Goal: Contribute content: Add original content to the website for others to see

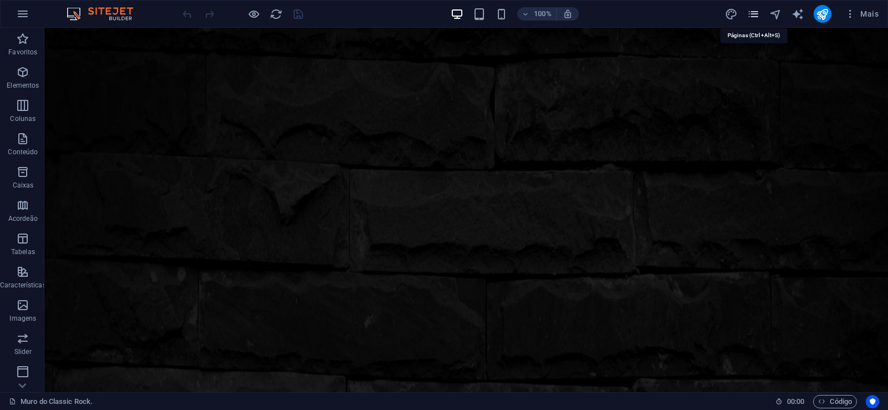
click at [751, 13] on icon "pages" at bounding box center [753, 14] width 13 height 13
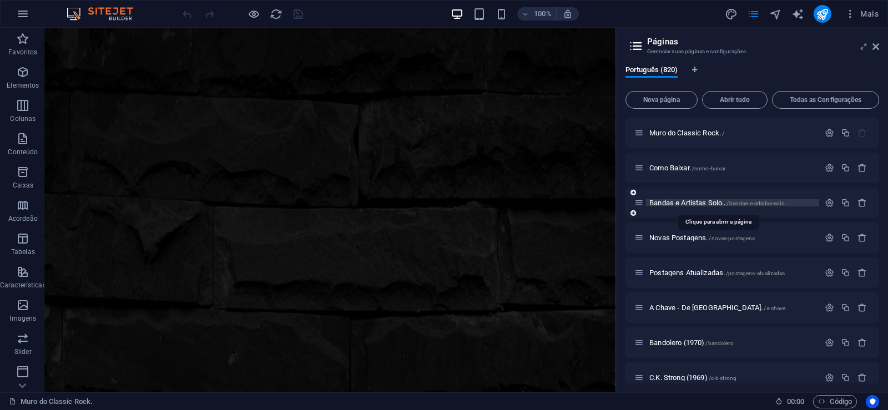
click at [690, 204] on span "Bandas e Artistas Solo.. /bandas-e-artistas-solo" at bounding box center [716, 203] width 135 height 8
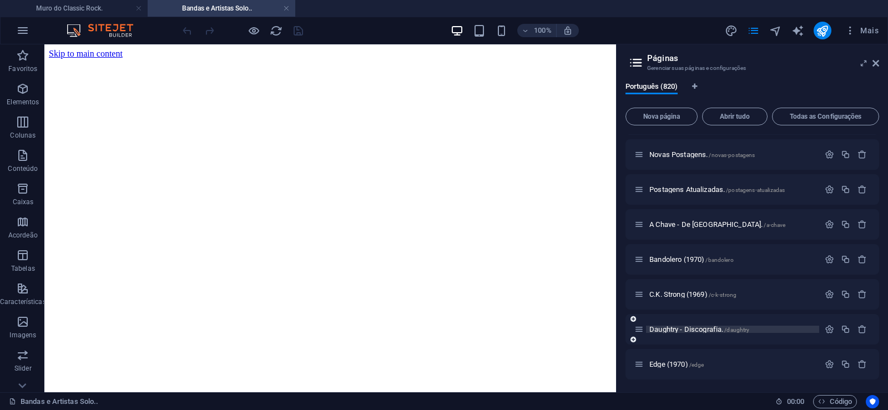
click at [663, 329] on span "Daughtry - Discografia. /daughtry" at bounding box center [699, 329] width 100 height 8
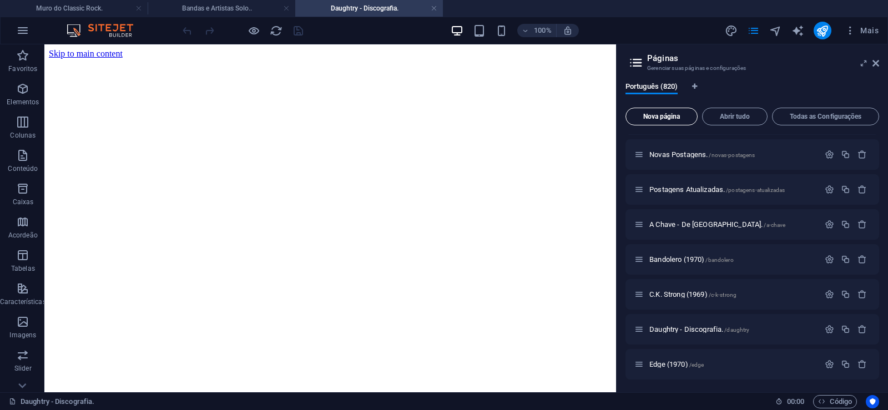
click at [663, 114] on span "Nova página" at bounding box center [661, 116] width 62 height 7
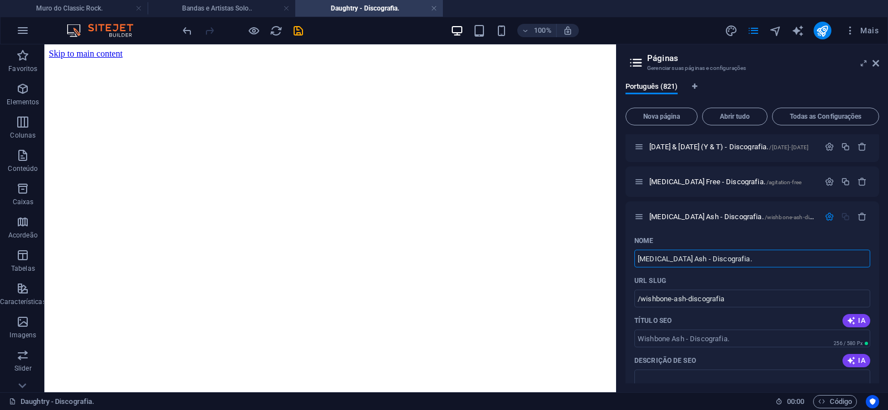
type input "[MEDICAL_DATA] Ash - Discografia."
type input "/wishbone-ash-discografia"
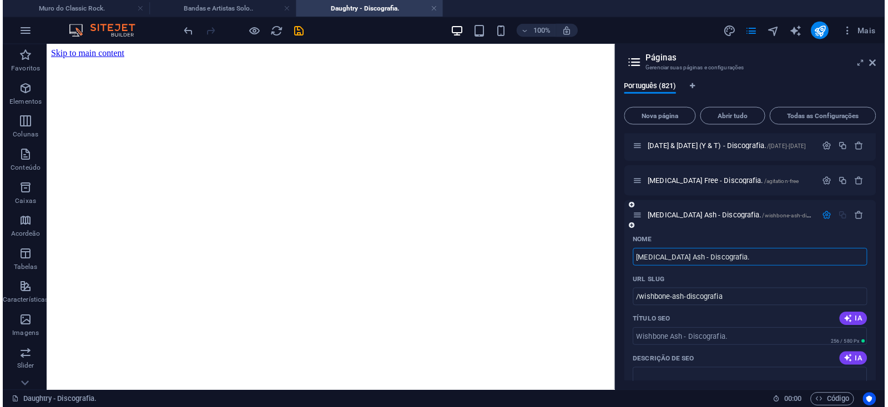
scroll to position [28704, 0]
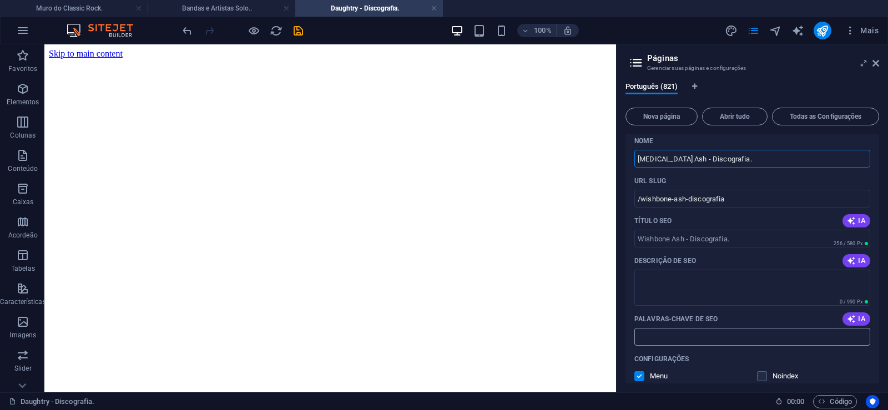
click at [658, 340] on input "Palavras-chave de SEO" at bounding box center [752, 337] width 236 height 18
paste input "[MEDICAL_DATA] Ash - Discografia. Download."
type input "[MEDICAL_DATA] Ash - Discografia. Download."
click at [698, 280] on textarea "Descrição de SEO" at bounding box center [752, 288] width 236 height 36
paste textarea "[MEDICAL_DATA] Ash é [PERSON_NAME] britânica de rock fundada em outubro de 1969…"
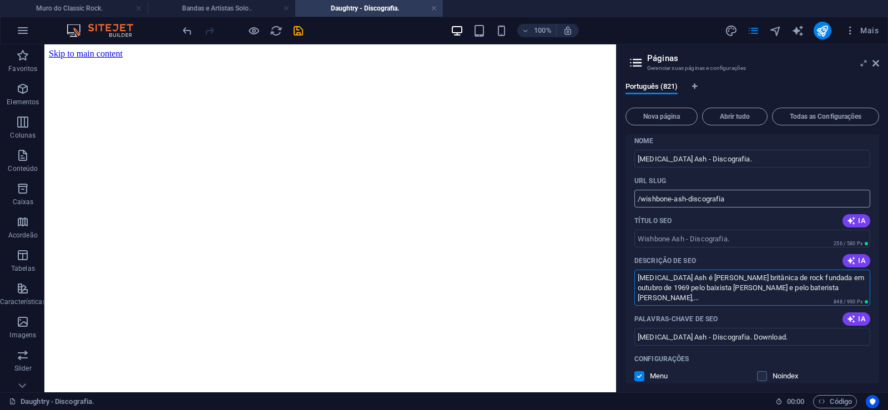
click at [681, 197] on input "/wishbone-ash-discografia" at bounding box center [752, 199] width 236 height 18
type textarea "[MEDICAL_DATA] Ash é [PERSON_NAME] britânica de rock fundada em outubro de 1969…"
drag, startPoint x: 687, startPoint y: 201, endPoint x: 642, endPoint y: 209, distance: 45.1
click at [642, 208] on input "/wishbone-ash-discografia" at bounding box center [752, 199] width 236 height 18
click at [692, 196] on input "/wishbone-ash-discografia" at bounding box center [752, 199] width 236 height 18
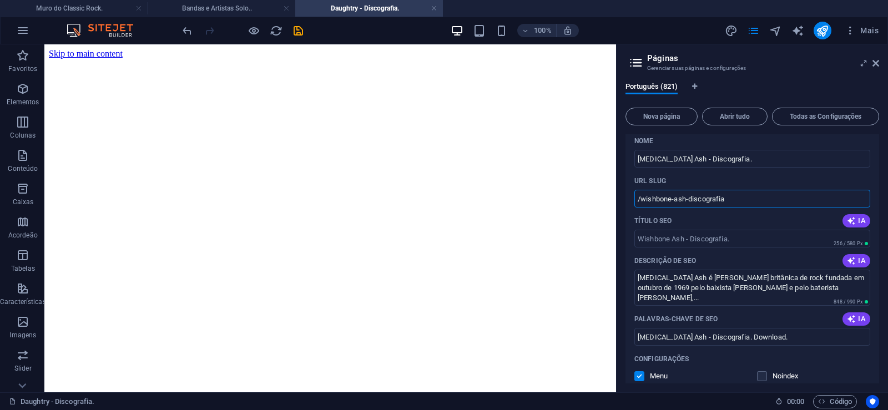
drag, startPoint x: 686, startPoint y: 197, endPoint x: 735, endPoint y: 204, distance: 49.8
click at [735, 204] on input "/wishbone-ash-discografia" at bounding box center [752, 199] width 236 height 18
type input "/wishbone-ash"
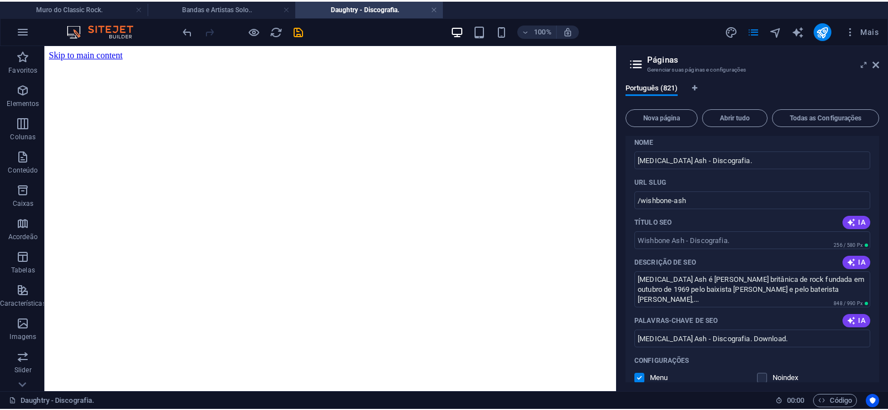
scroll to position [28654, 0]
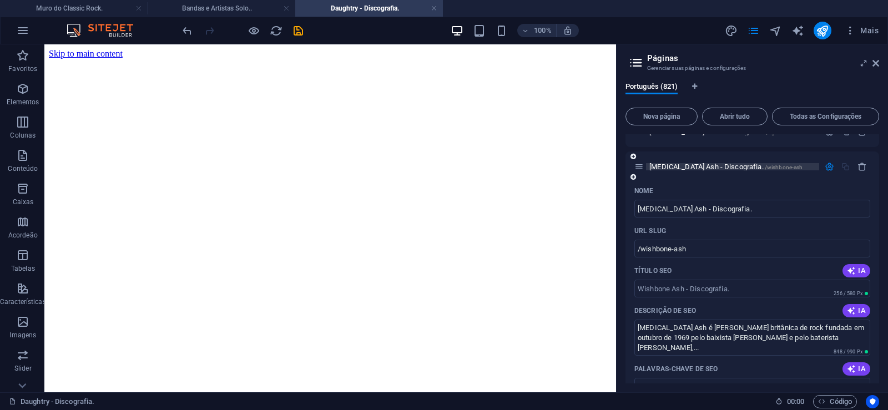
click at [667, 164] on span "[MEDICAL_DATA] Ash - Discografia. /wishbone-ash" at bounding box center [725, 167] width 153 height 8
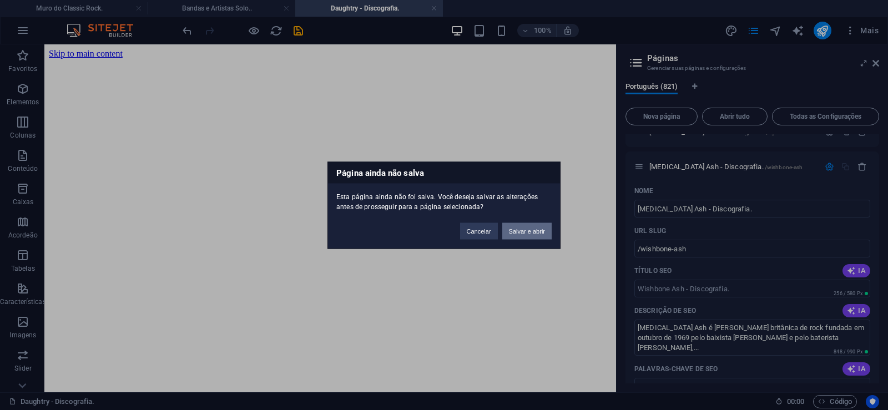
click at [519, 232] on button "Salvar e abrir" at bounding box center [526, 231] width 49 height 17
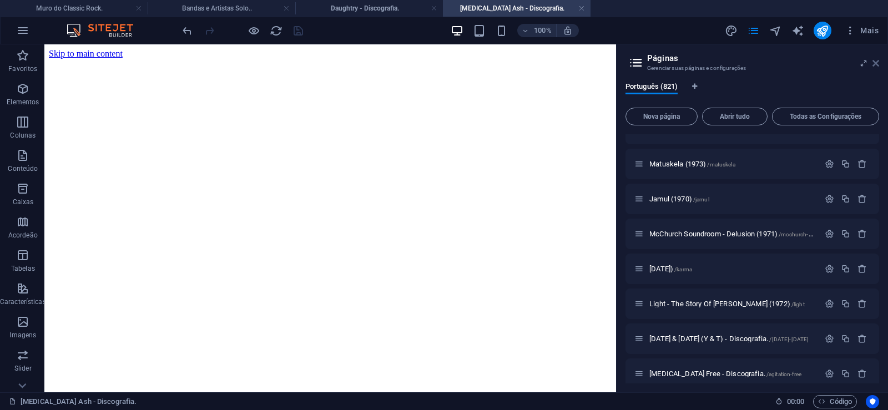
scroll to position [0, 0]
click at [876, 62] on icon at bounding box center [875, 63] width 7 height 9
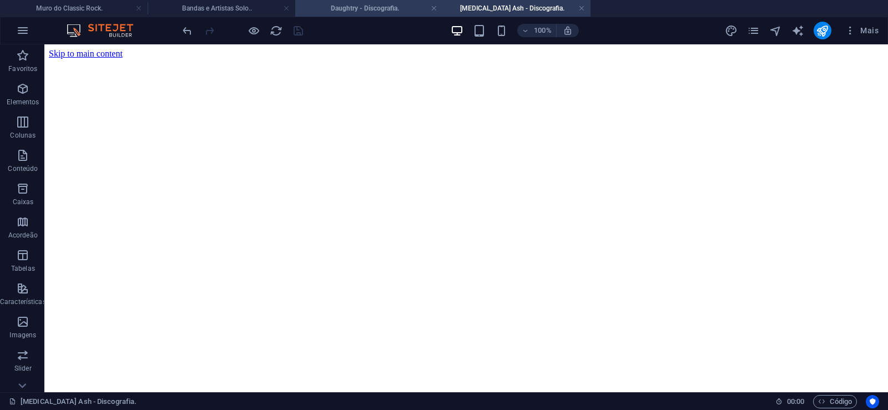
click at [363, 9] on h4 "Daughtry - Discografia." at bounding box center [369, 8] width 148 height 12
click figure
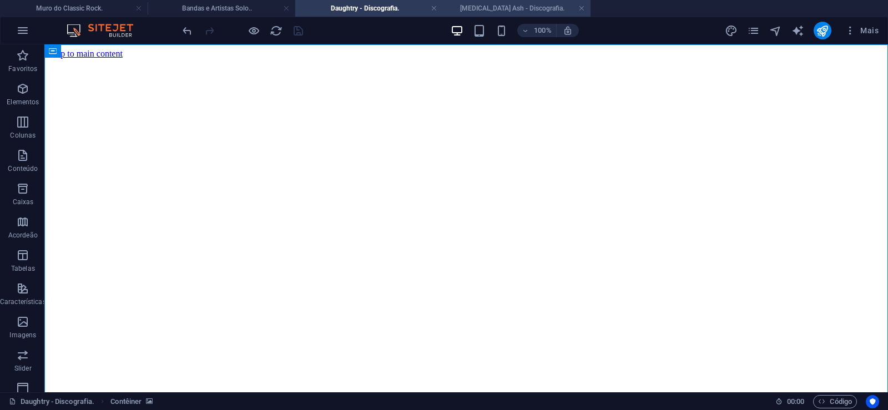
click at [487, 9] on h4 "[MEDICAL_DATA] Ash - Discografia." at bounding box center [517, 8] width 148 height 12
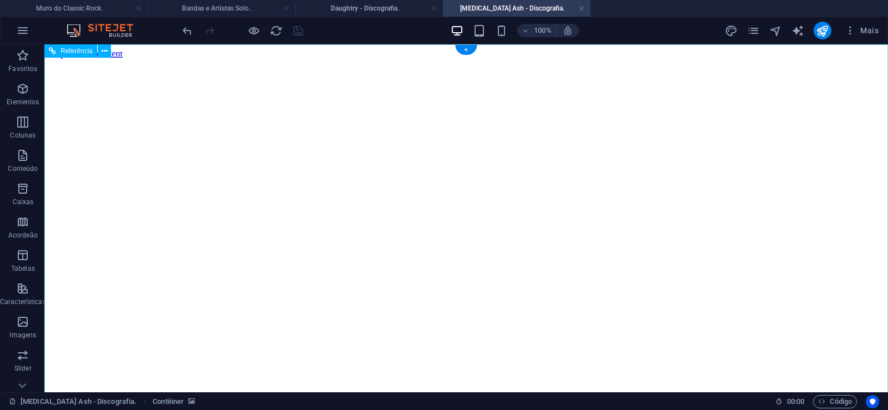
click at [73, 59] on figure at bounding box center [466, 59] width 835 height 0
drag, startPoint x: 842, startPoint y: 197, endPoint x: 862, endPoint y: 393, distance: 197.0
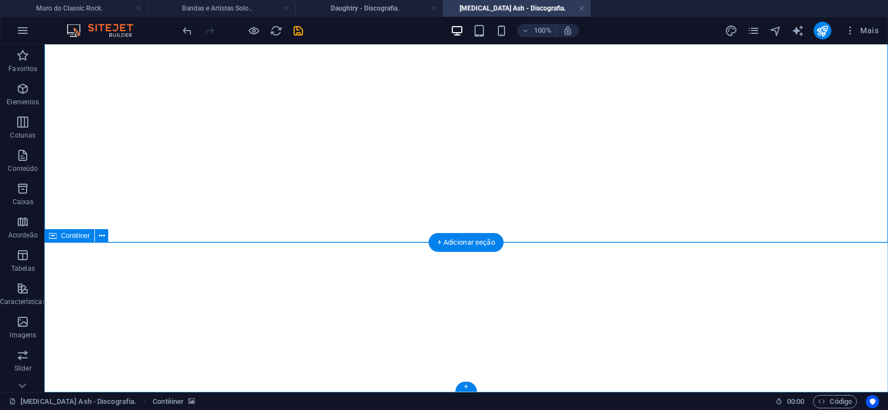
click div "Solte o conteúdo aqui ou Adicionar elementos Colar área de transferência"
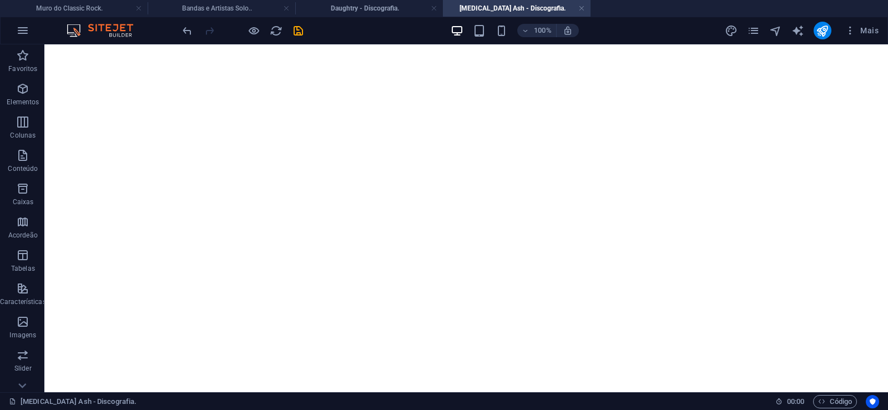
scroll to position [0, 0]
click figure
click div "Daughtry - Discografia."
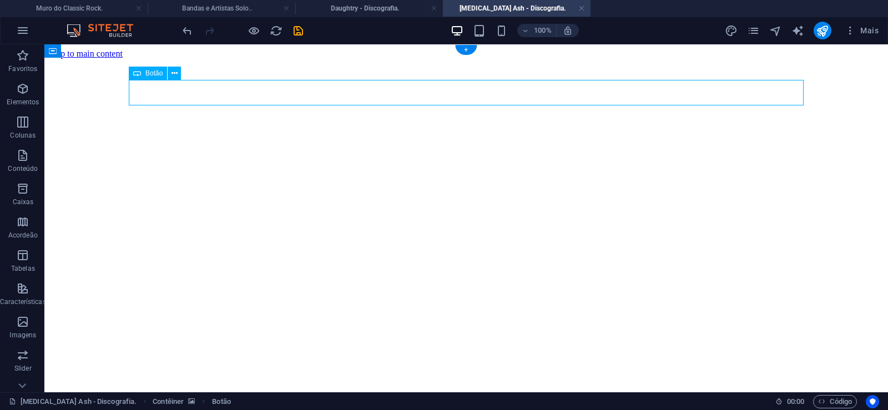
click div "Daughtry - Discografia."
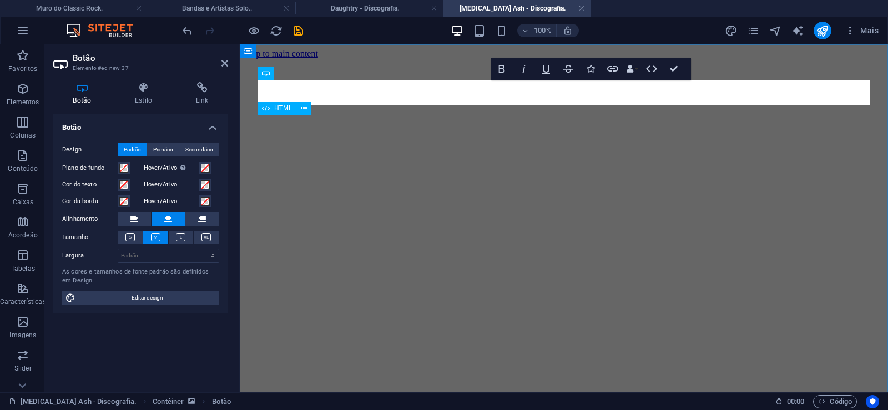
scroll to position [0, 8]
click div "Daughtry é [PERSON_NAME] norte-americana de rock liderada pelo ex-participante …"
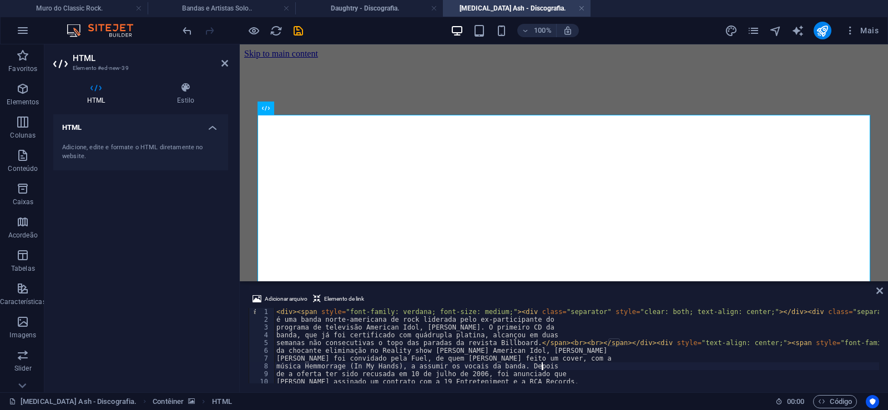
type textarea "música Hemmorrage (In My Hands), a assumir os vocais da banda. Depois"
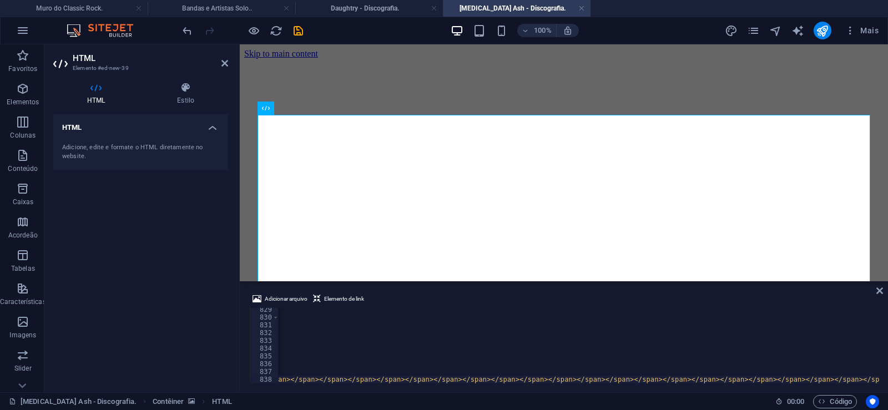
scroll to position [0, 30403]
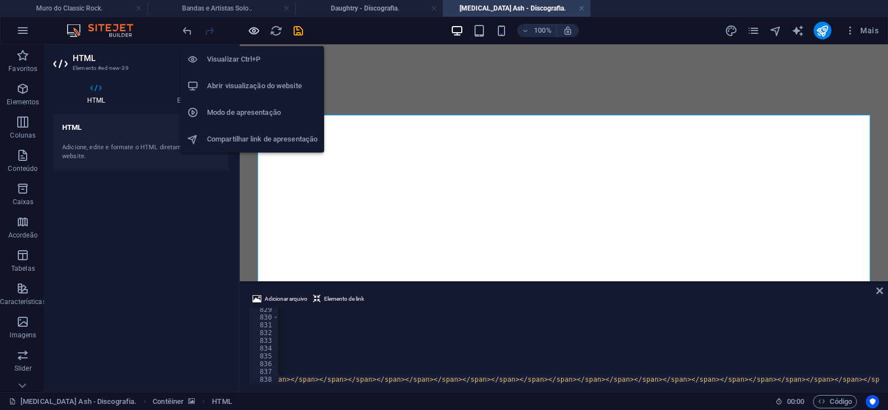
click at [252, 29] on icon "button" at bounding box center [254, 30] width 13 height 13
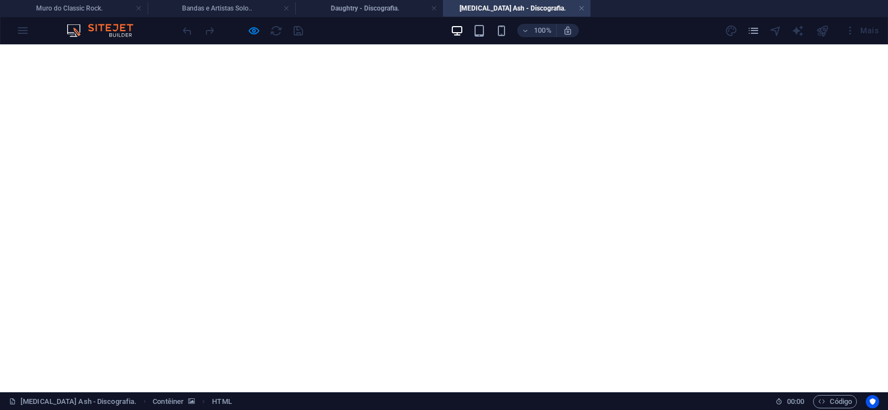
scroll to position [21676, 0]
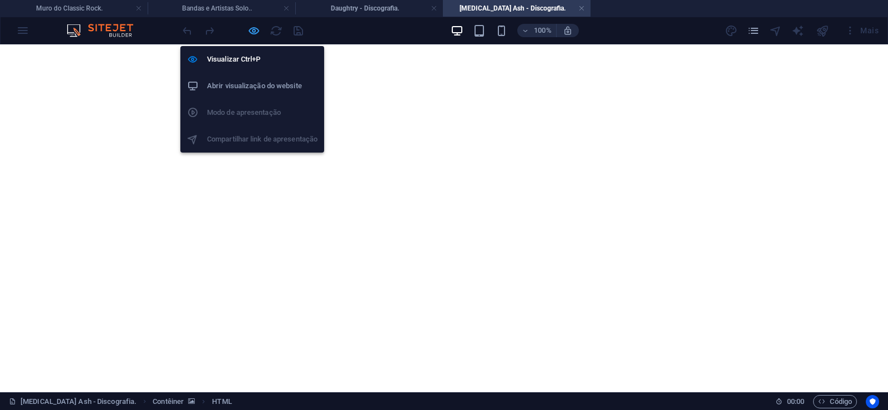
click at [251, 28] on icon "button" at bounding box center [254, 30] width 13 height 13
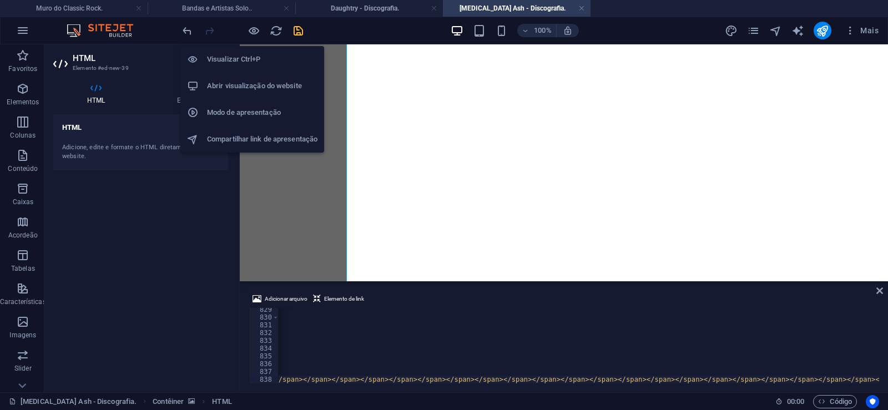
scroll to position [0, 30362]
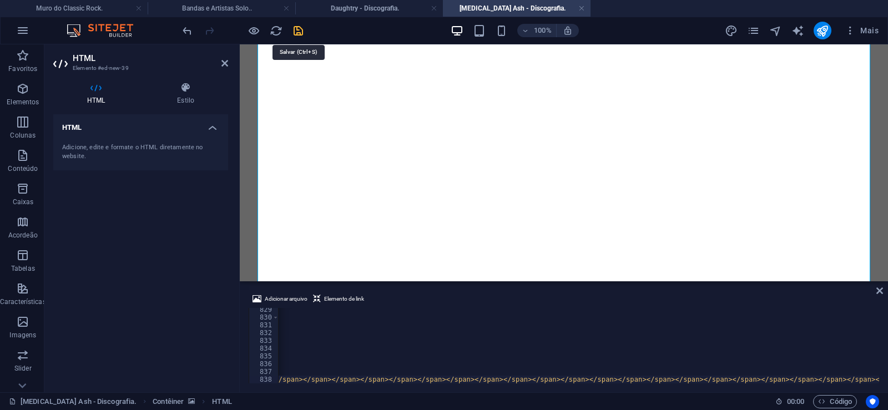
click at [299, 34] on icon "save" at bounding box center [298, 30] width 13 height 13
click at [581, 8] on link at bounding box center [581, 8] width 7 height 11
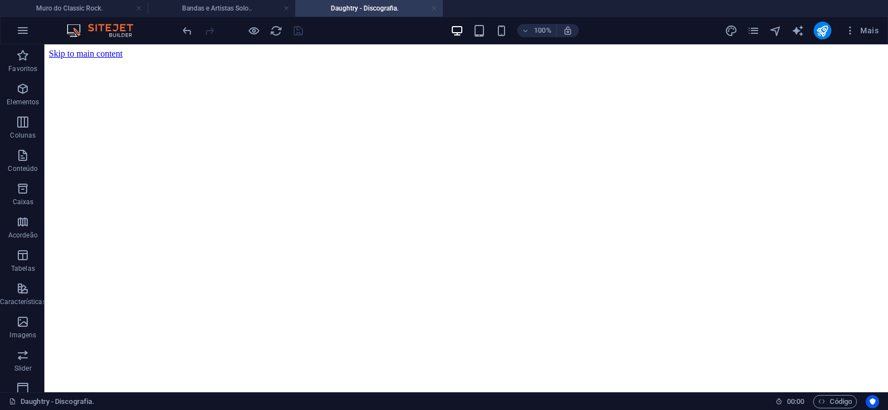
click at [435, 9] on link at bounding box center [434, 8] width 7 height 11
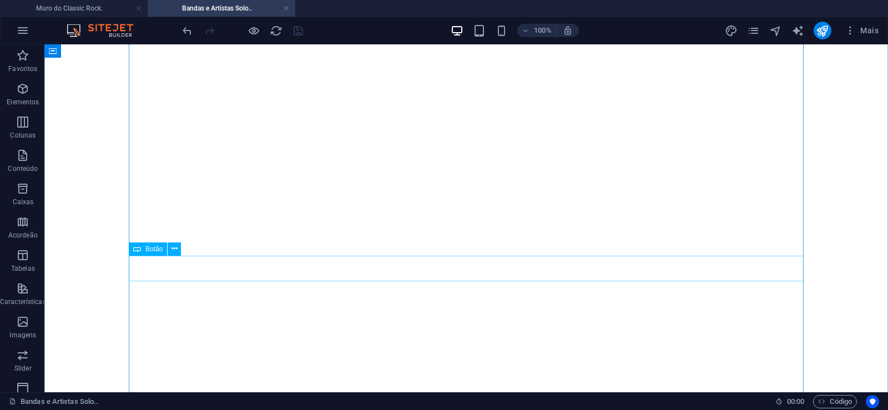
scroll to position [29403, 0]
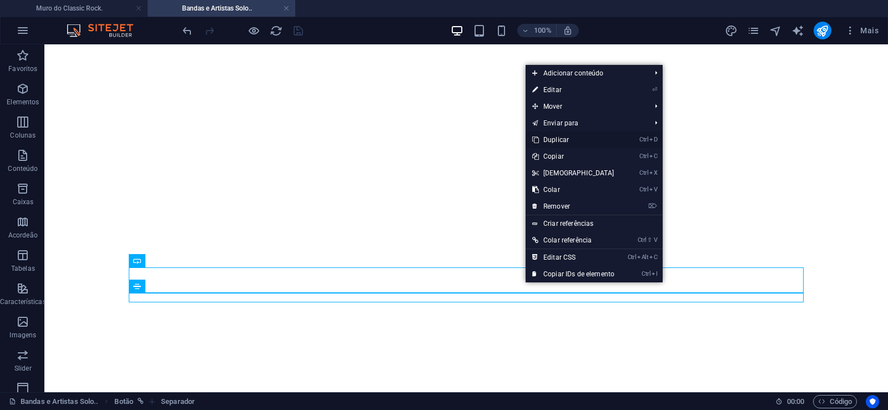
drag, startPoint x: 554, startPoint y: 140, endPoint x: 509, endPoint y: 100, distance: 59.7
click at [554, 140] on link "Ctrl D Duplicar" at bounding box center [573, 140] width 95 height 17
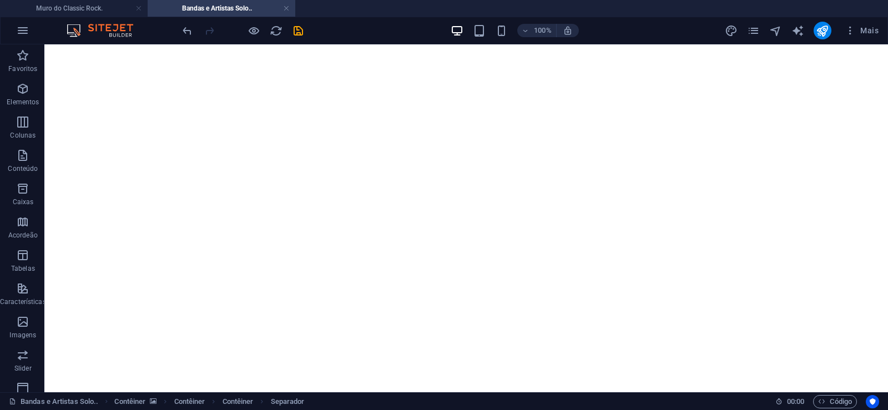
drag, startPoint x: 529, startPoint y: 322, endPoint x: 527, endPoint y: 305, distance: 16.7
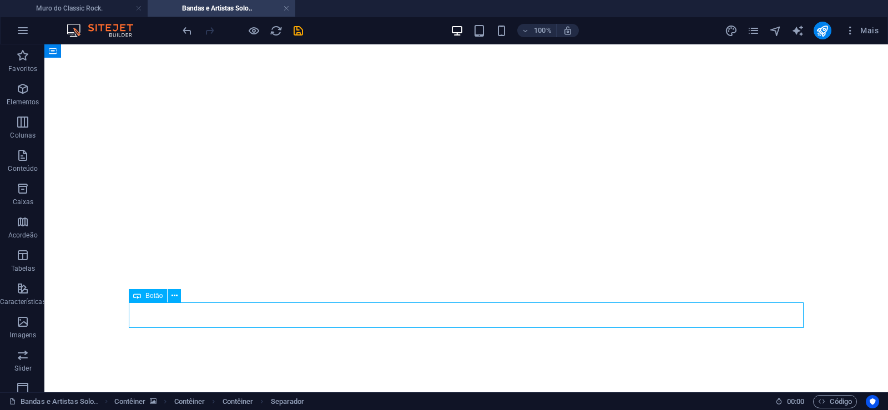
select select "px"
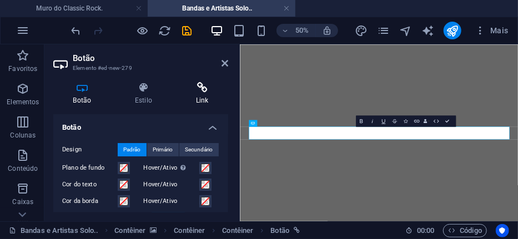
scroll to position [29446, 0]
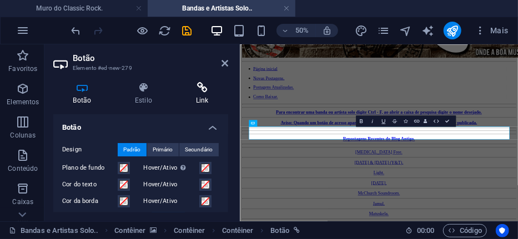
click at [202, 87] on icon at bounding box center [202, 87] width 52 height 11
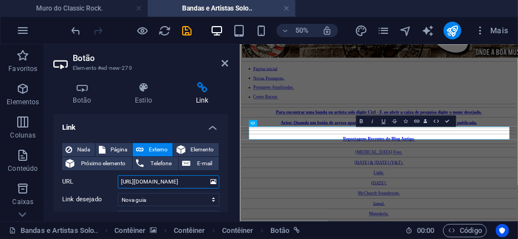
drag, startPoint x: 164, startPoint y: 183, endPoint x: 199, endPoint y: 189, distance: 35.4
click at [199, 189] on input "[URL][DOMAIN_NAME]" at bounding box center [169, 181] width 102 height 13
paste input "shbone-ash"
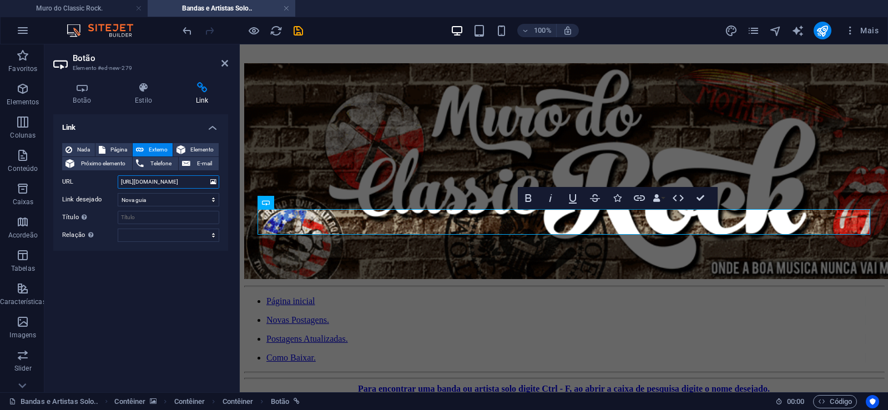
scroll to position [29521, 0]
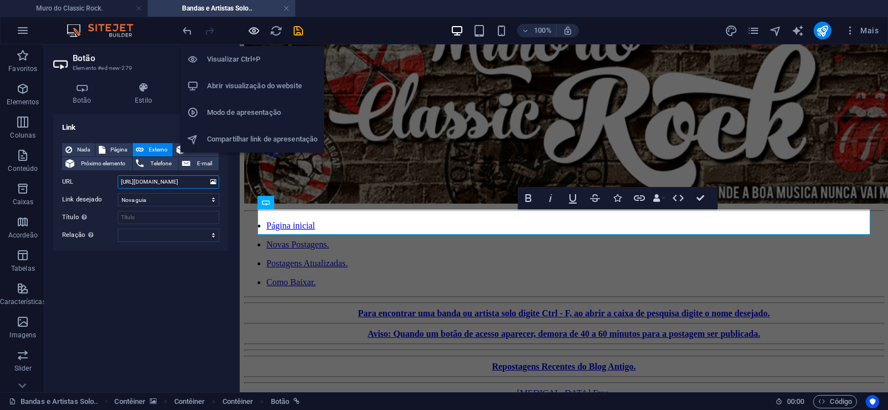
type input "[URL][DOMAIN_NAME]"
click at [252, 29] on icon "button" at bounding box center [254, 30] width 13 height 13
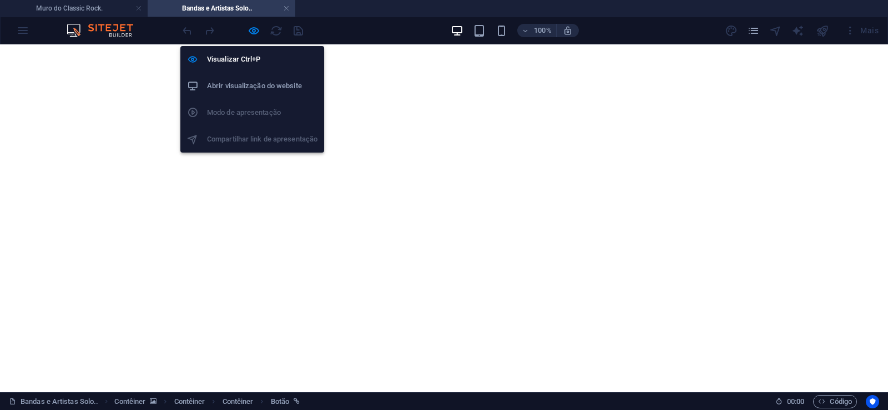
scroll to position [29496, 0]
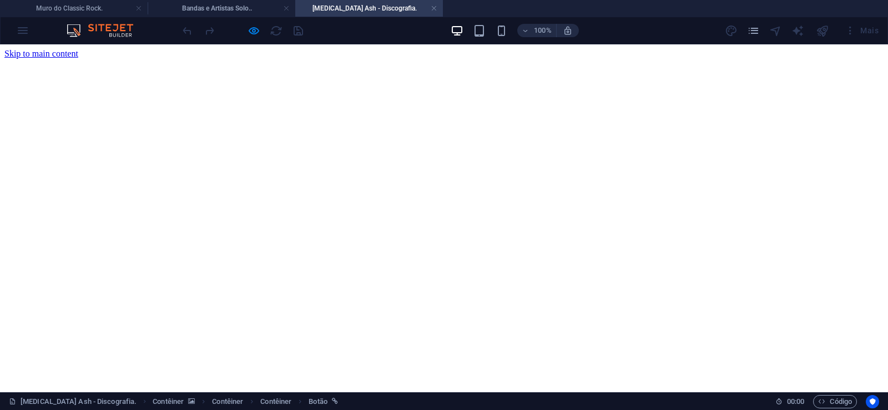
scroll to position [0, 0]
click at [436, 11] on link at bounding box center [434, 8] width 7 height 11
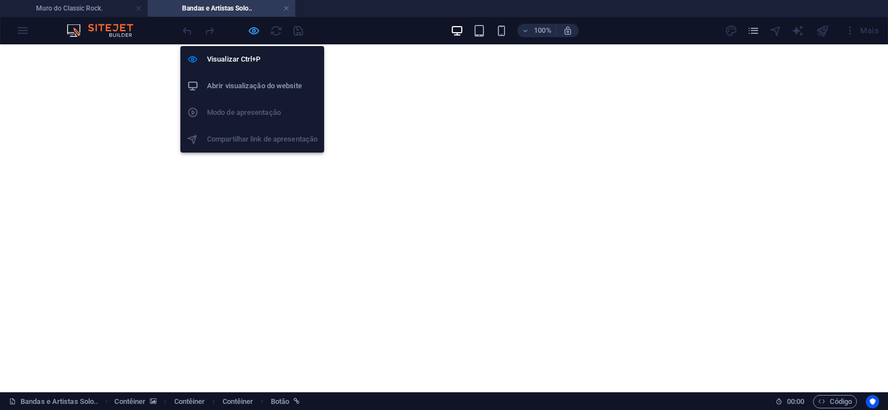
click at [254, 31] on icon "button" at bounding box center [254, 30] width 13 height 13
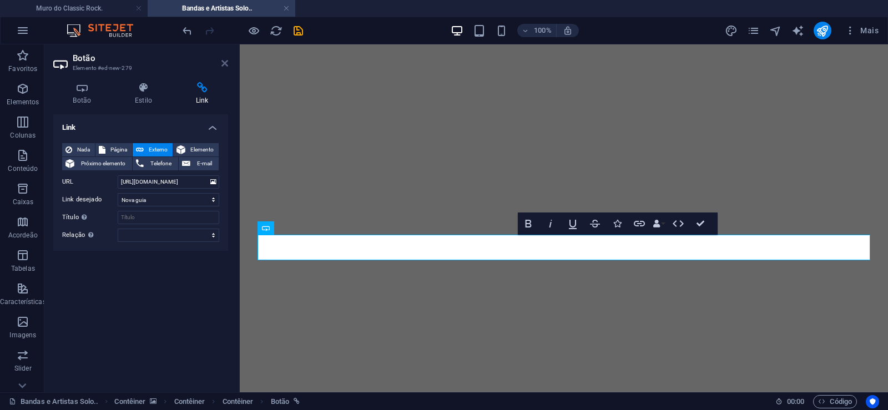
click at [226, 62] on icon at bounding box center [224, 63] width 7 height 9
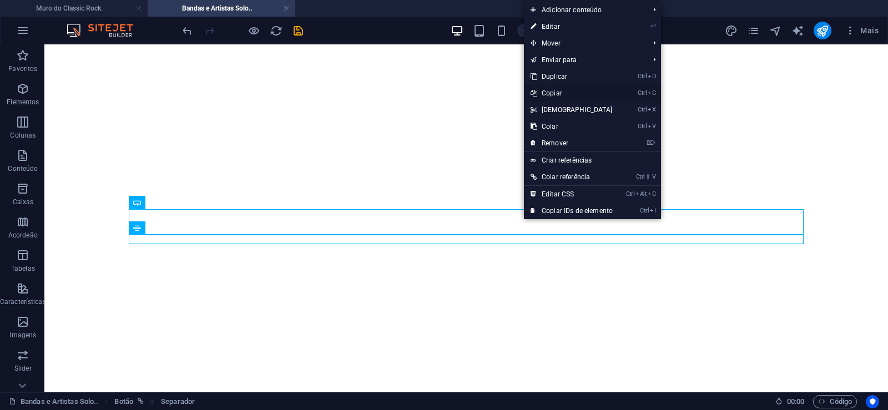
click at [556, 92] on link "Ctrl C Copiar" at bounding box center [571, 93] width 95 height 17
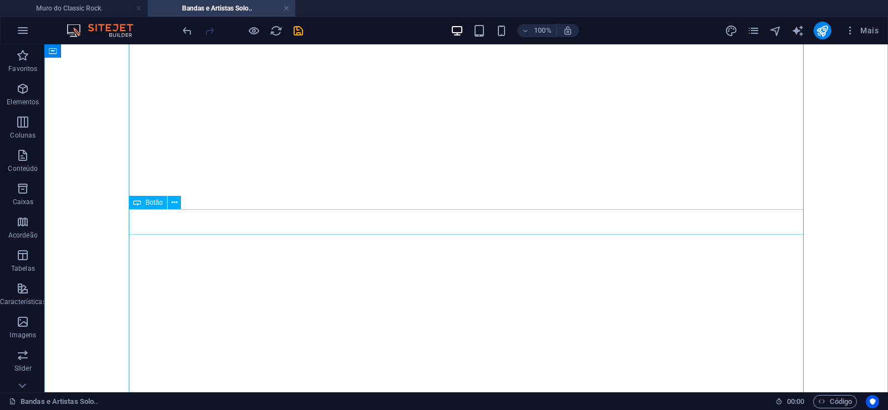
scroll to position [939, 0]
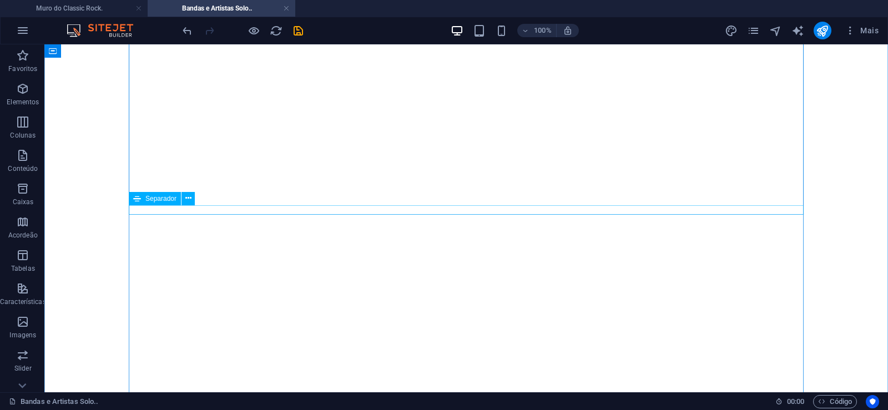
scroll to position [203, 0]
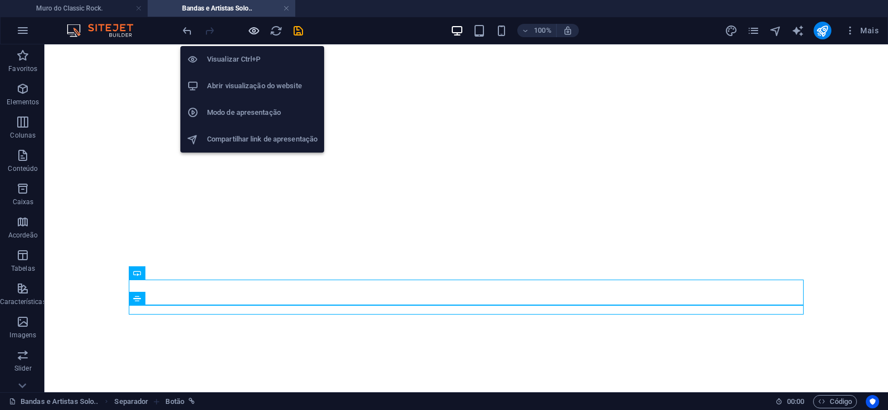
click at [256, 33] on icon "button" at bounding box center [254, 30] width 13 height 13
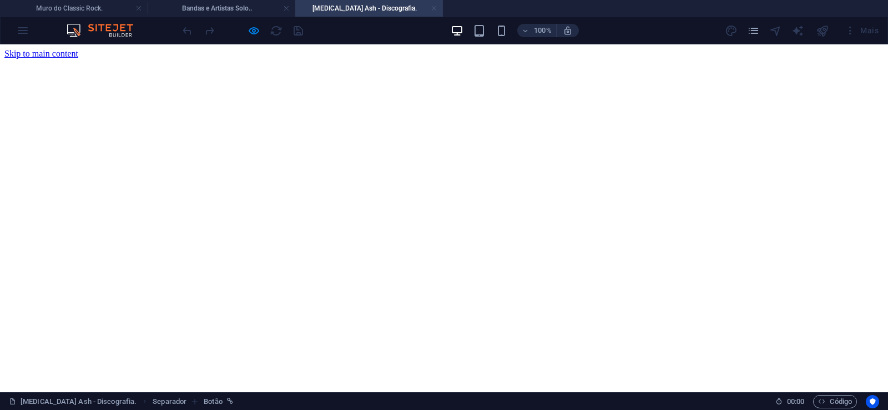
scroll to position [0, 0]
drag, startPoint x: 433, startPoint y: 11, endPoint x: 844, endPoint y: 117, distance: 424.2
click at [433, 11] on link at bounding box center [434, 8] width 7 height 11
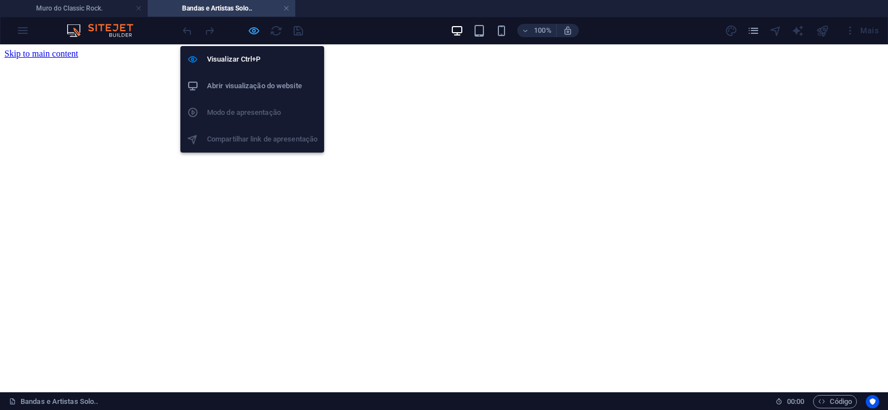
click at [249, 33] on icon "button" at bounding box center [254, 30] width 13 height 13
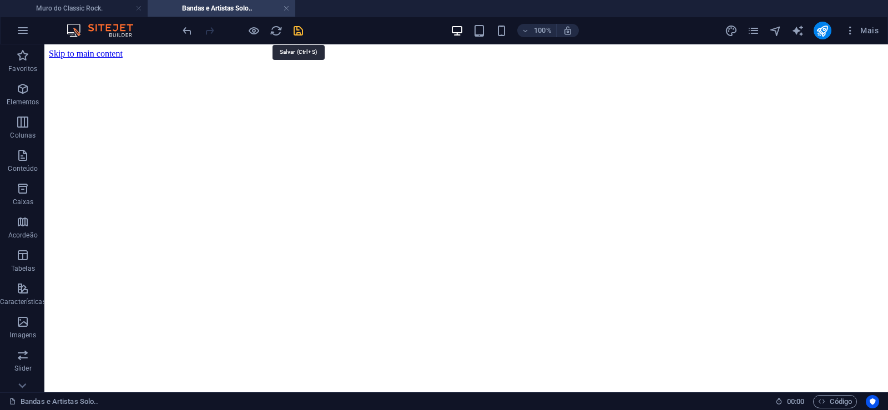
click at [300, 33] on icon "save" at bounding box center [298, 30] width 13 height 13
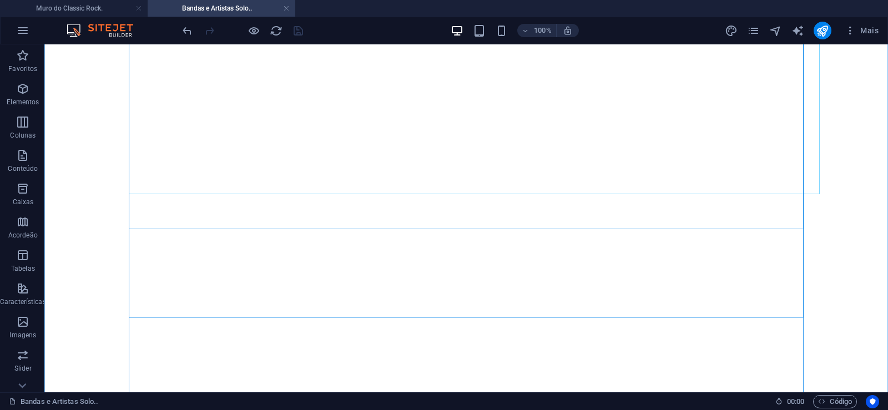
scroll to position [113, 0]
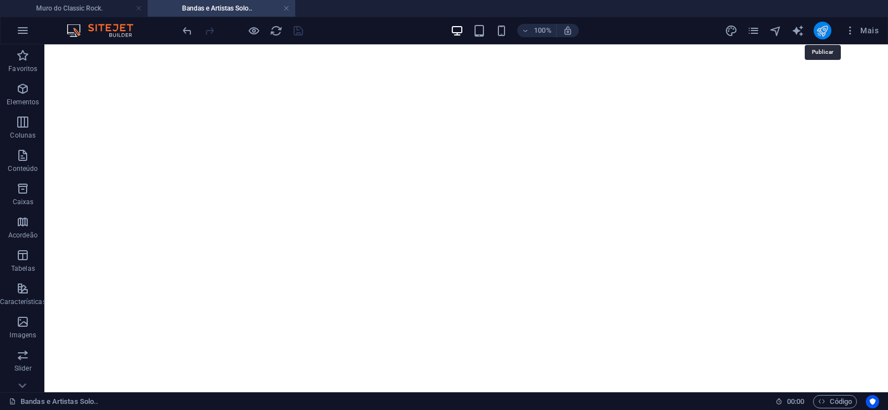
click at [820, 27] on icon "publish" at bounding box center [822, 30] width 13 height 13
